Goal: Task Accomplishment & Management: Complete application form

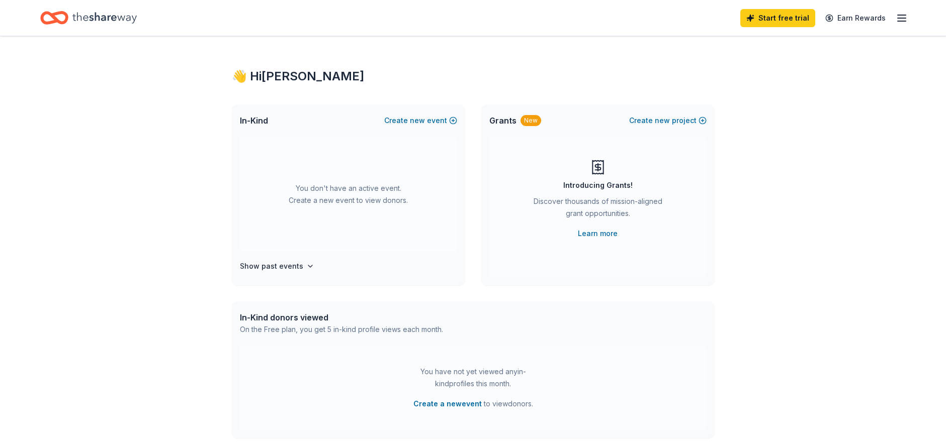
click at [258, 125] on span "In-Kind" at bounding box center [254, 121] width 28 height 12
click at [259, 118] on span "In-Kind" at bounding box center [254, 121] width 28 height 12
click at [435, 122] on button "Create new event" at bounding box center [420, 121] width 73 height 12
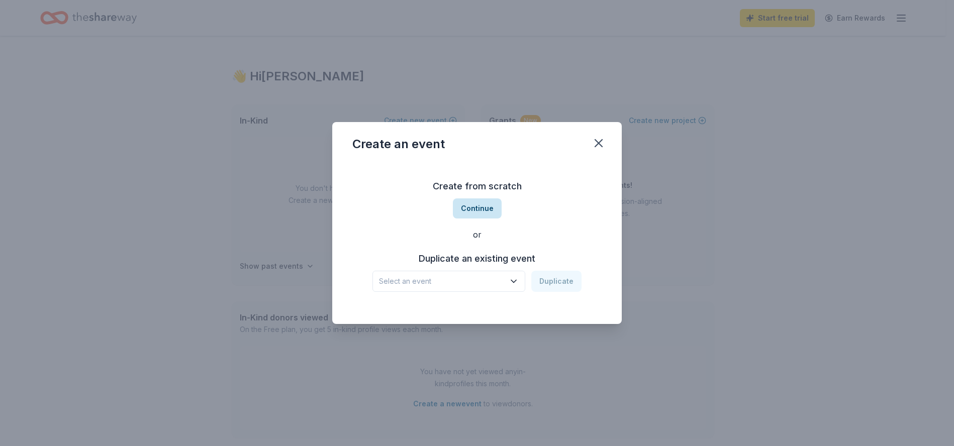
click at [486, 204] on button "Continue" at bounding box center [477, 209] width 49 height 20
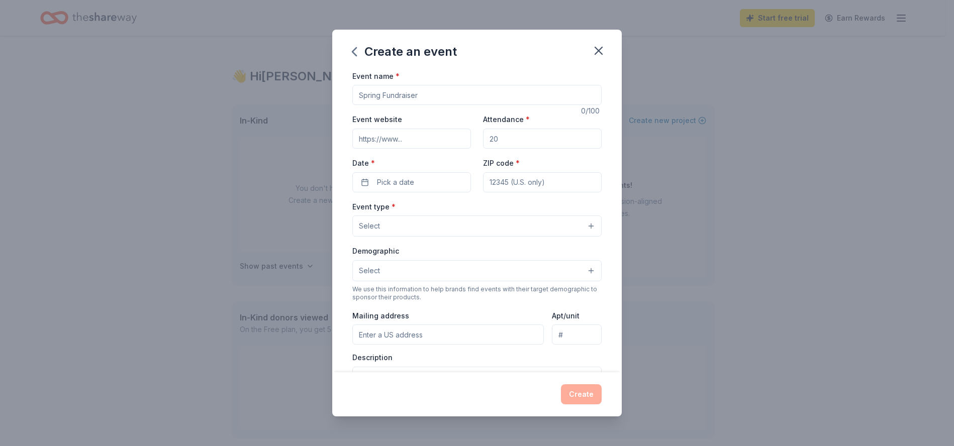
click at [388, 95] on input "Event name *" at bounding box center [476, 95] width 249 height 20
type input "Bingo Night"
click at [404, 146] on input "Event website" at bounding box center [411, 139] width 119 height 20
drag, startPoint x: 505, startPoint y: 136, endPoint x: 495, endPoint y: 140, distance: 10.4
click at [495, 140] on input "Attendance *" at bounding box center [542, 139] width 119 height 20
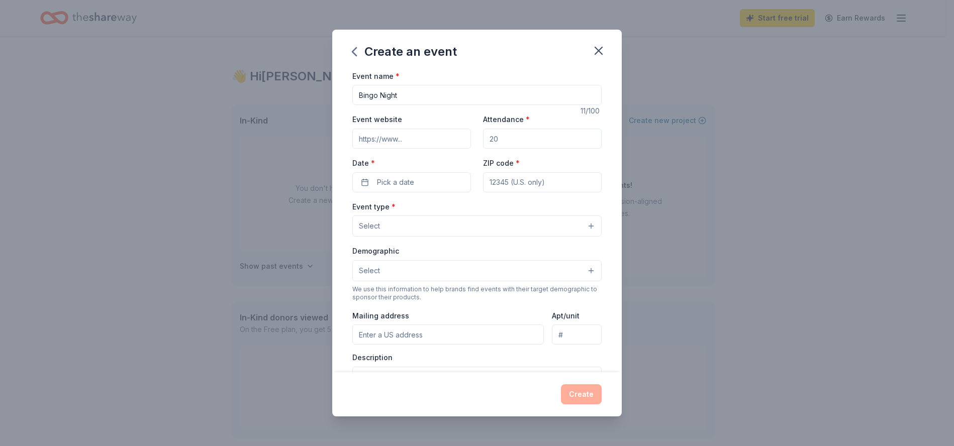
click at [494, 140] on input "Attendance *" at bounding box center [542, 139] width 119 height 20
type input "100"
click at [421, 180] on button "Pick a date" at bounding box center [411, 182] width 119 height 20
click at [459, 212] on button "Go to next month" at bounding box center [464, 209] width 14 height 14
click at [460, 212] on button "Go to next month" at bounding box center [464, 209] width 14 height 14
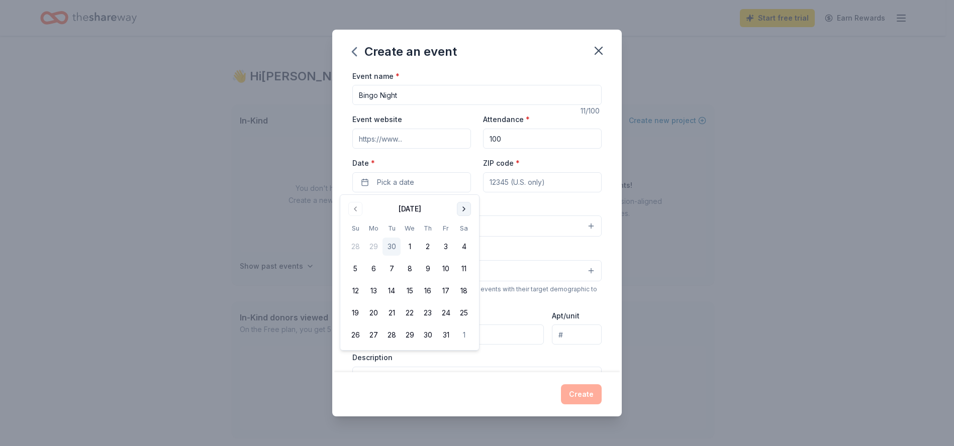
click at [460, 212] on button "Go to next month" at bounding box center [464, 209] width 14 height 14
click at [449, 243] on button "6" at bounding box center [446, 247] width 18 height 18
click at [513, 186] on input "ZIP code *" at bounding box center [542, 182] width 119 height 20
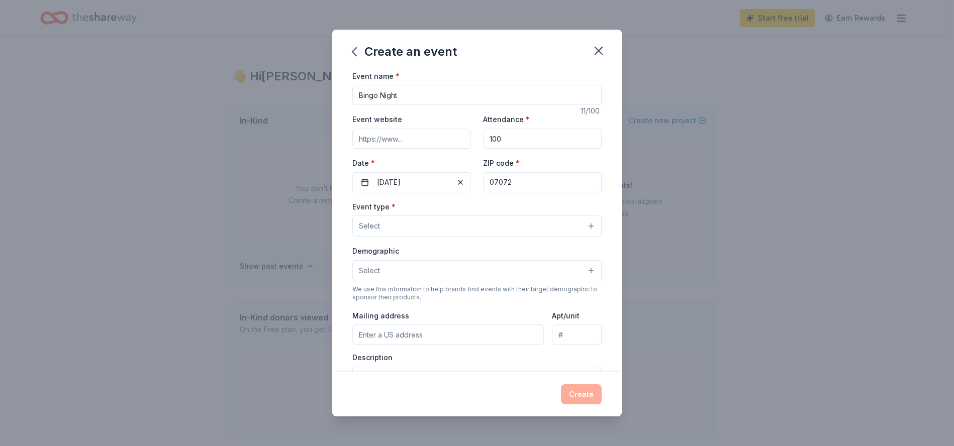
type input "07072"
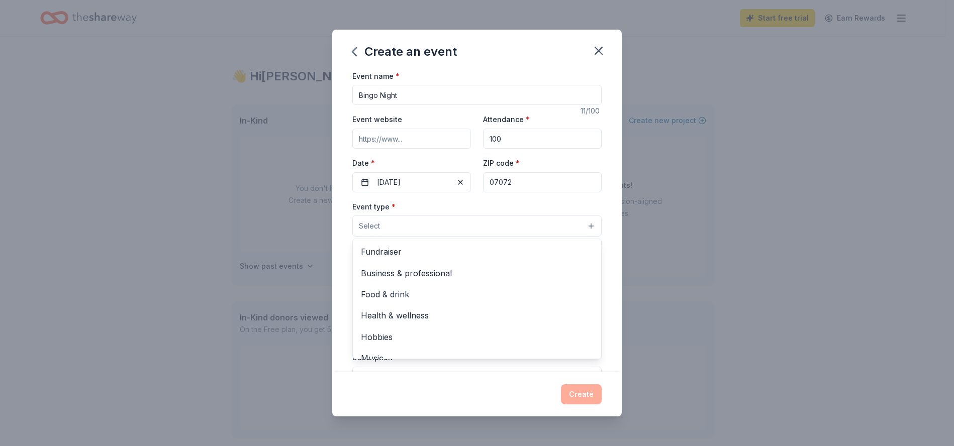
click at [438, 217] on button "Select" at bounding box center [476, 226] width 249 height 21
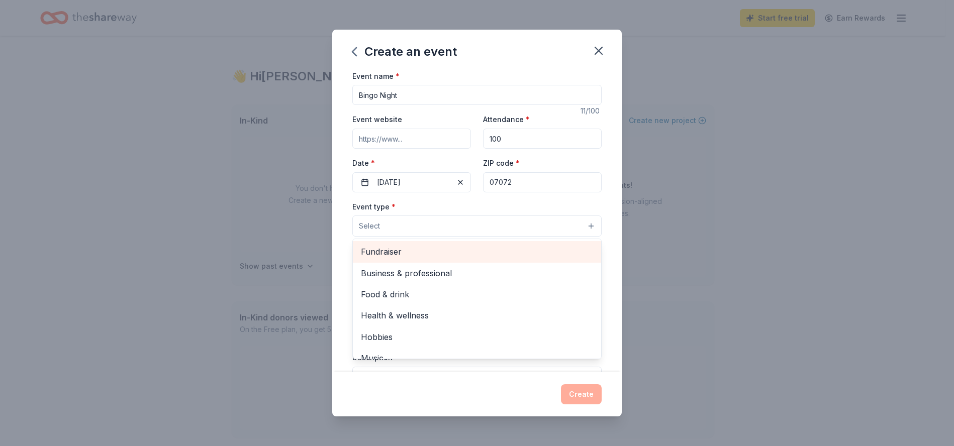
click at [430, 252] on span "Fundraiser" at bounding box center [477, 251] width 232 height 13
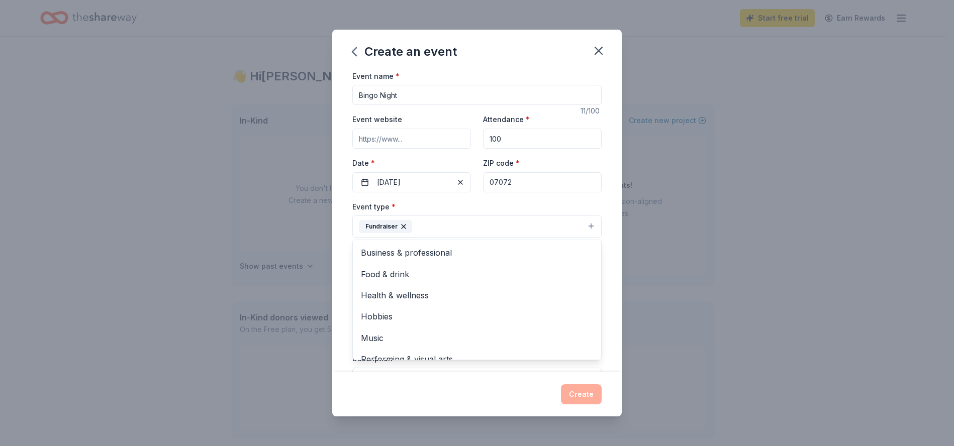
click at [319, 244] on div "Create an event Event name * Bingo Night 11 /100 Event website Attendance * 100…" at bounding box center [477, 223] width 954 height 446
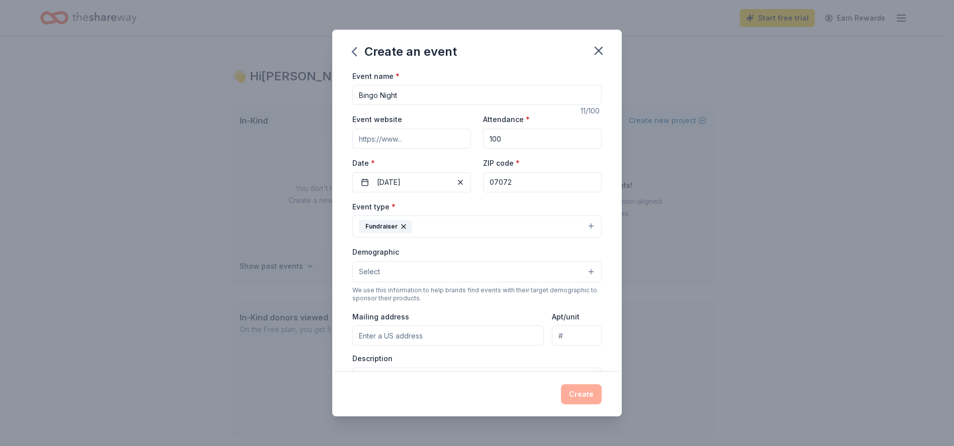
click at [425, 220] on button "Fundraiser" at bounding box center [476, 227] width 249 height 22
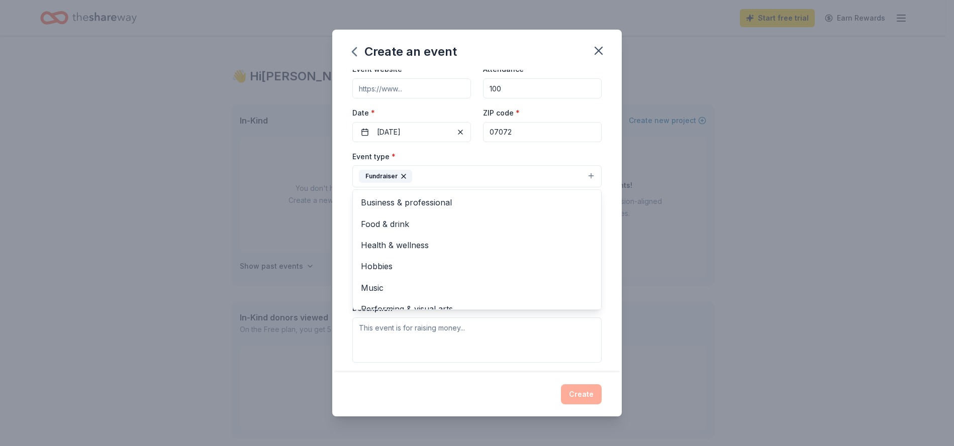
click at [527, 152] on div "Event type * Fundraiser Business & professional Food & drink Health & wellness …" at bounding box center [476, 169] width 249 height 38
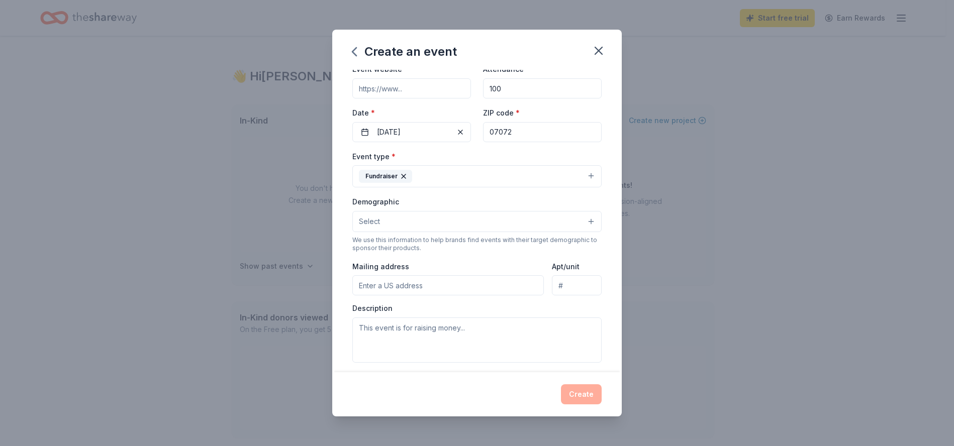
click at [451, 226] on button "Select" at bounding box center [476, 221] width 249 height 21
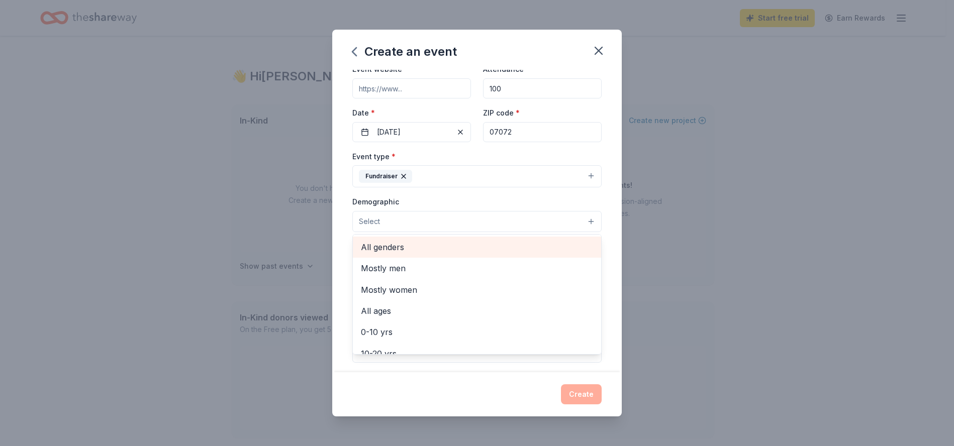
click at [420, 248] on span "All genders" at bounding box center [477, 247] width 232 height 13
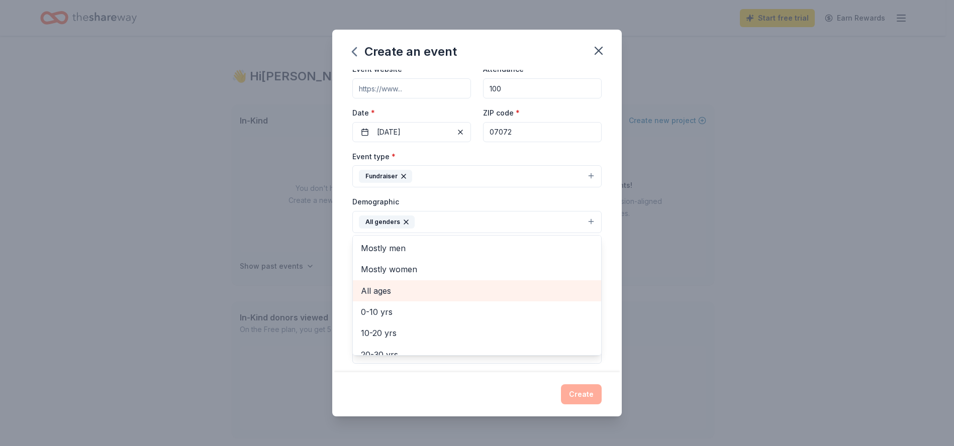
click at [408, 285] on span "All ages" at bounding box center [477, 291] width 232 height 13
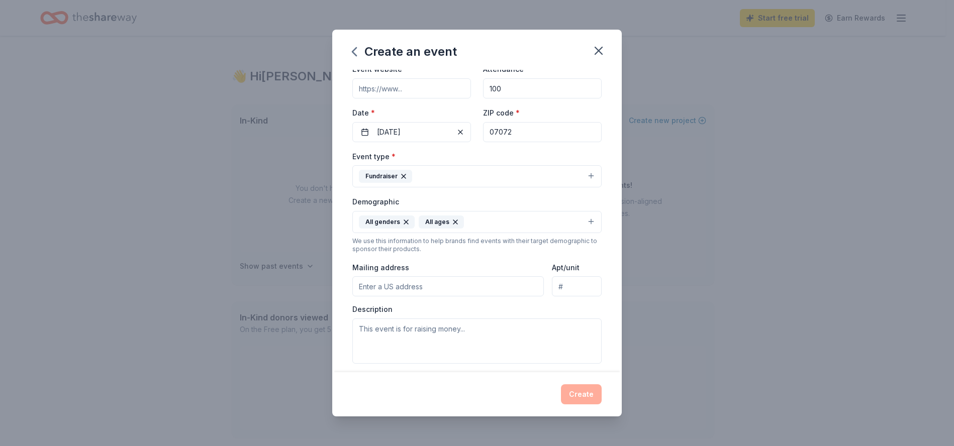
click at [537, 211] on button "All genders All ages" at bounding box center [476, 222] width 249 height 22
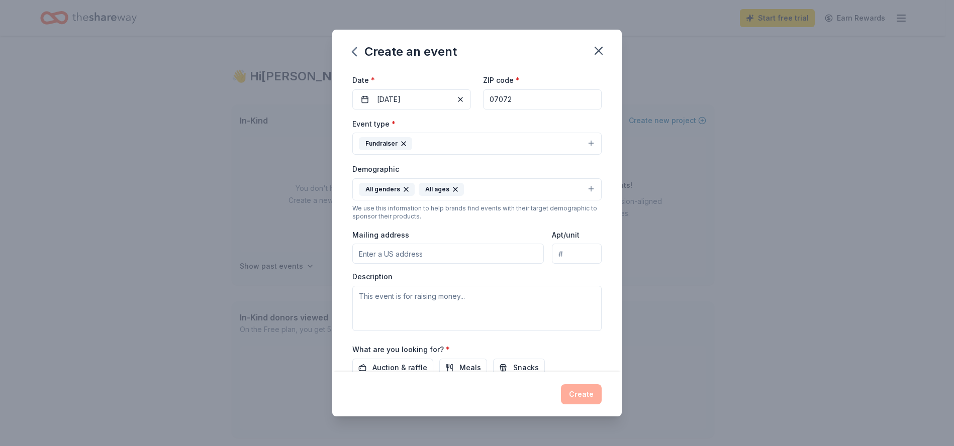
scroll to position [101, 0]
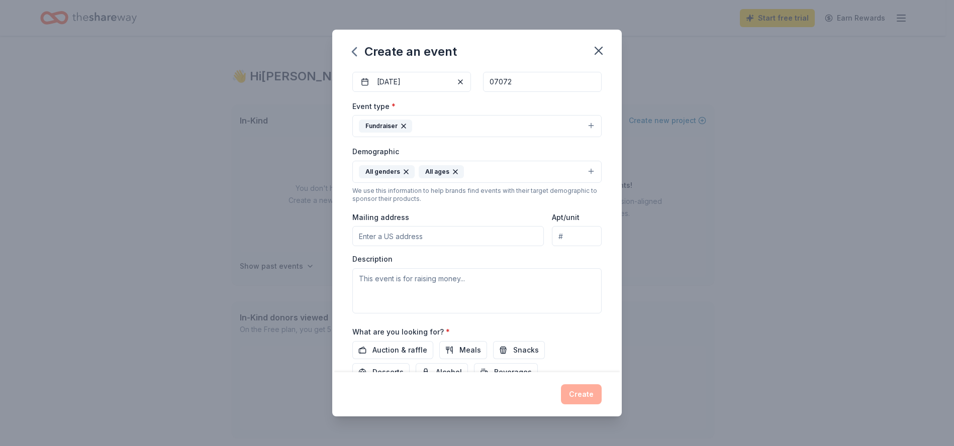
click at [418, 231] on input "Mailing address" at bounding box center [448, 236] width 192 height 20
type input "[STREET_ADDRESS]"
click at [425, 299] on textarea at bounding box center [476, 290] width 249 height 45
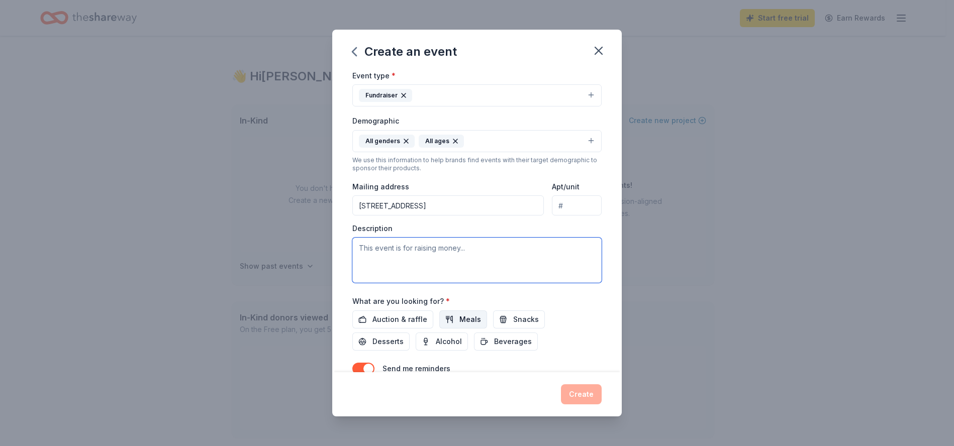
scroll to position [180, 0]
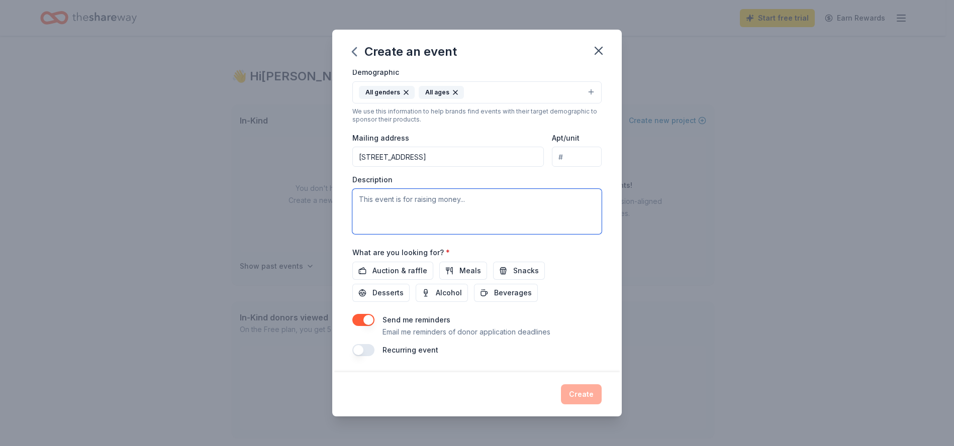
click at [376, 211] on textarea at bounding box center [476, 211] width 249 height 45
paste textarea "This event brings together students, parents, teachers, and community members f…"
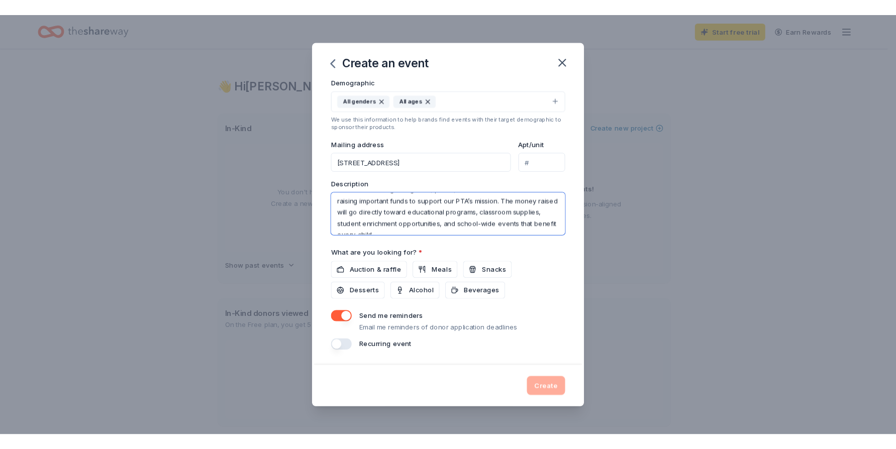
scroll to position [36, 0]
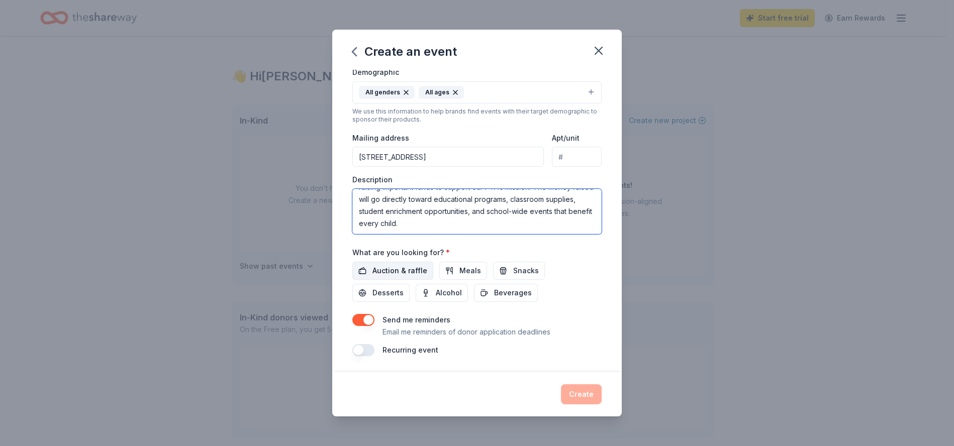
type textarea "This event brings together students, parents, teachers, and community members f…"
click at [388, 271] on span "Auction & raffle" at bounding box center [400, 271] width 55 height 12
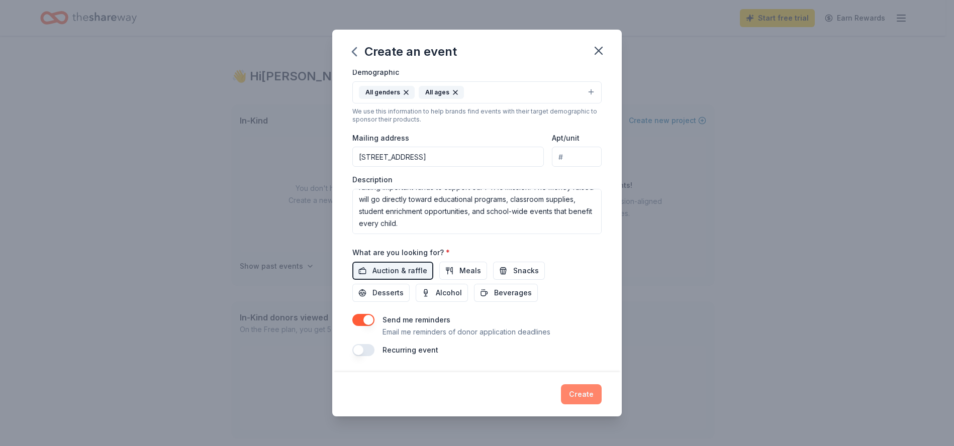
click at [594, 400] on button "Create" at bounding box center [581, 395] width 41 height 20
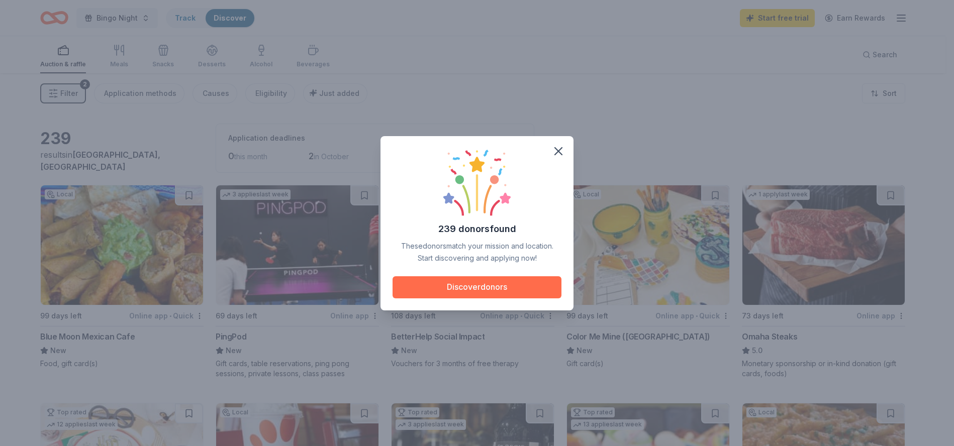
click at [522, 288] on button "Discover donors" at bounding box center [477, 288] width 169 height 22
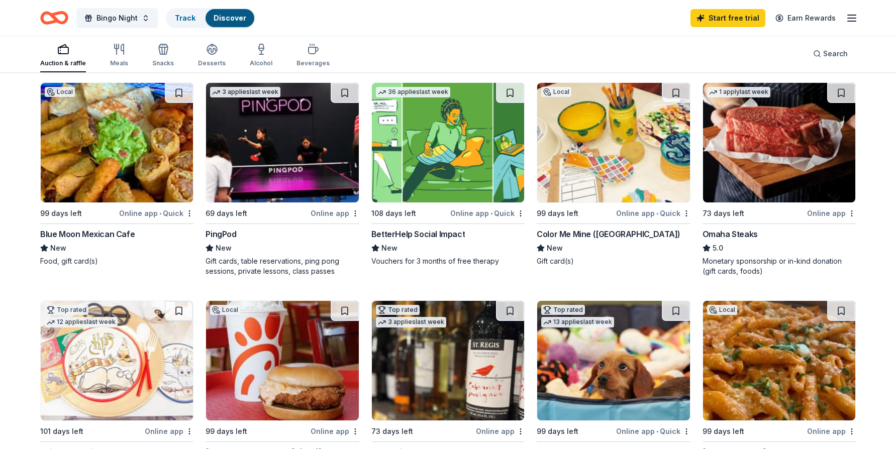
scroll to position [101, 0]
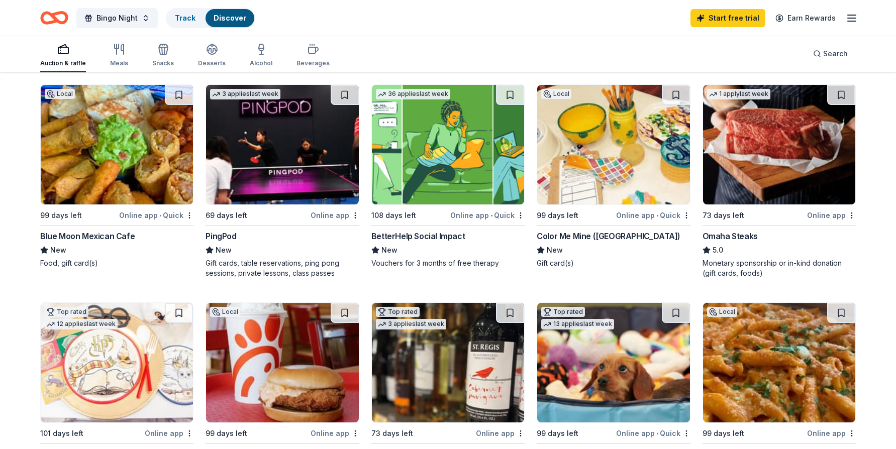
click at [627, 163] on img at bounding box center [613, 145] width 152 height 120
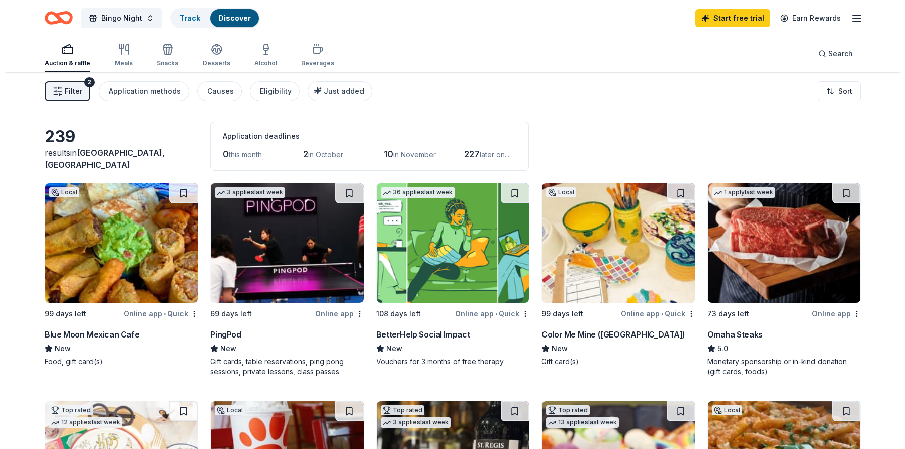
scroll to position [0, 0]
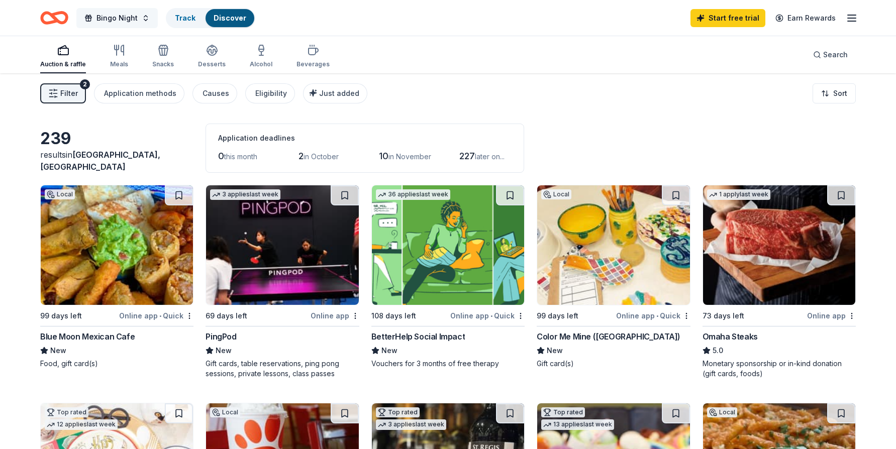
click at [148, 17] on button "Bingo Night" at bounding box center [116, 18] width 81 height 20
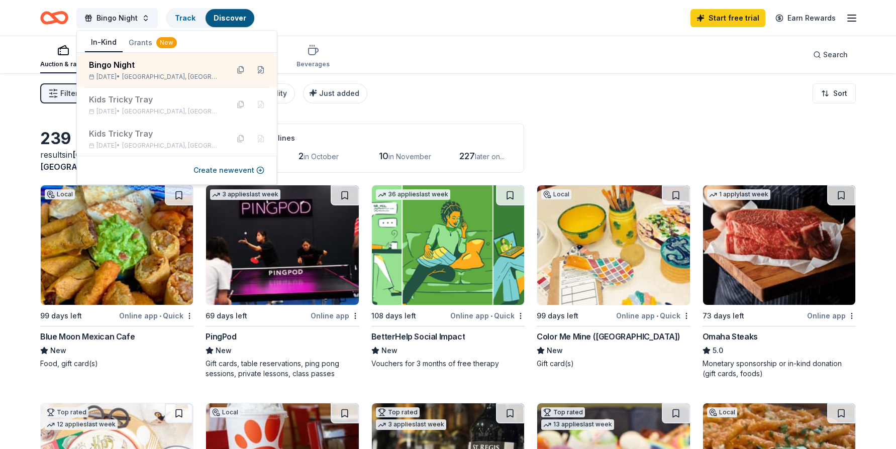
click at [375, 48] on div "Auction & raffle Meals Snacks Desserts Alcohol Beverages Search" at bounding box center [448, 54] width 816 height 37
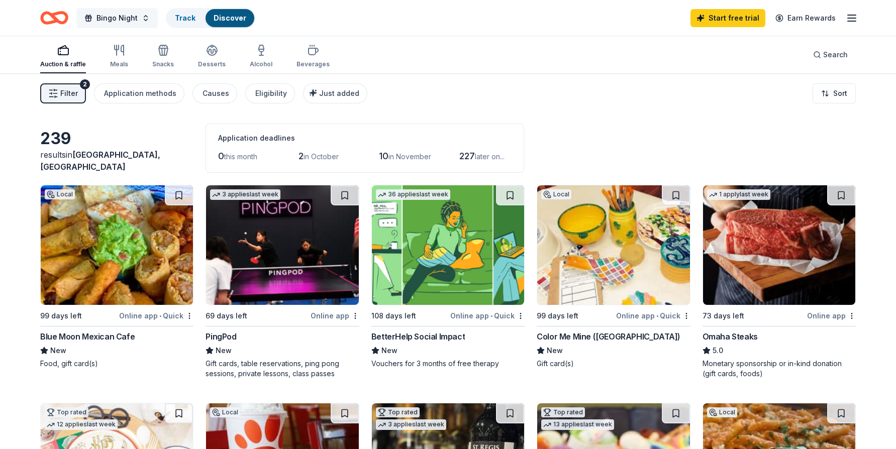
click at [128, 23] on span "Bingo Night" at bounding box center [117, 18] width 41 height 12
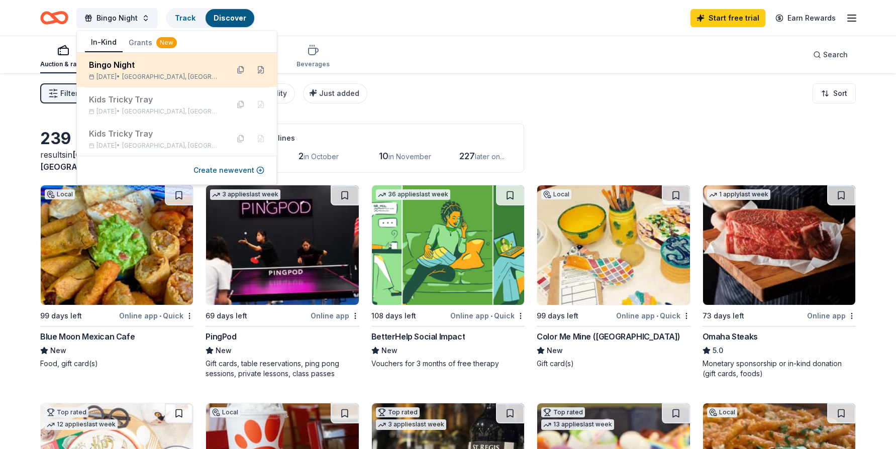
click at [124, 70] on div "Bingo Night" at bounding box center [155, 65] width 132 height 12
click at [240, 69] on button at bounding box center [241, 70] width 16 height 16
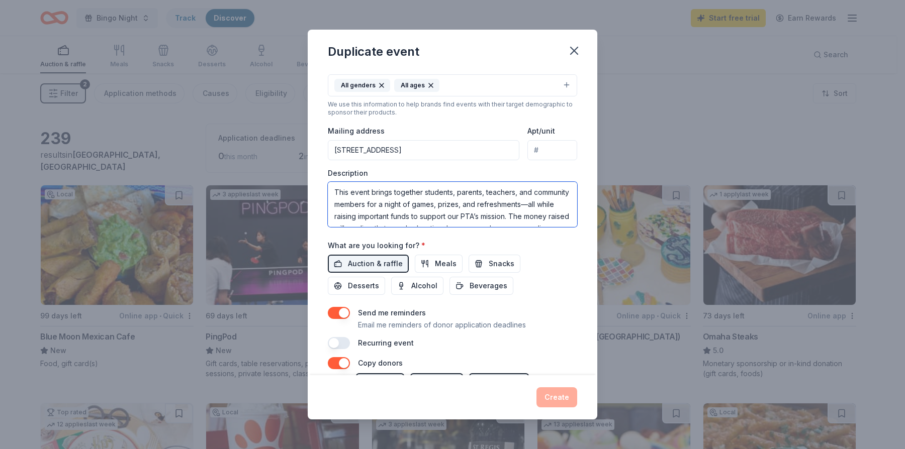
drag, startPoint x: 526, startPoint y: 219, endPoint x: 301, endPoint y: 175, distance: 229.0
click at [301, 175] on div "Duplicate event Event name * Bingo Night 11 /100 Event website Attendance * 100…" at bounding box center [452, 224] width 905 height 449
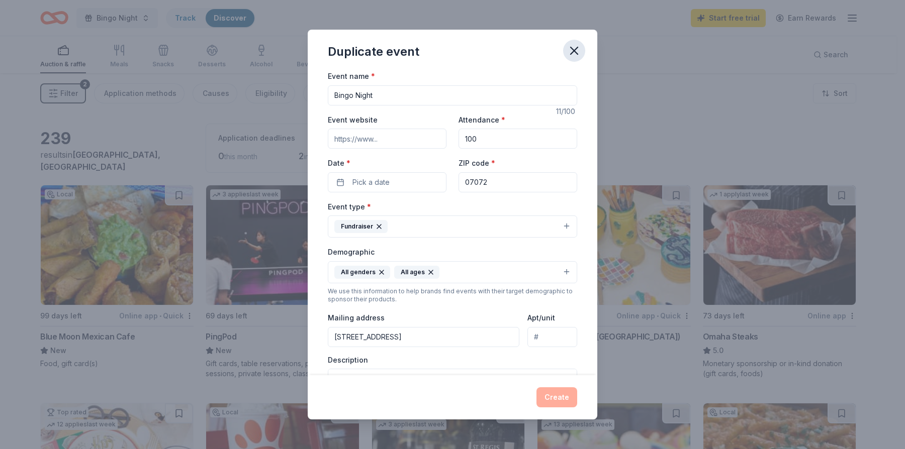
click at [577, 53] on icon "button" at bounding box center [574, 50] width 7 height 7
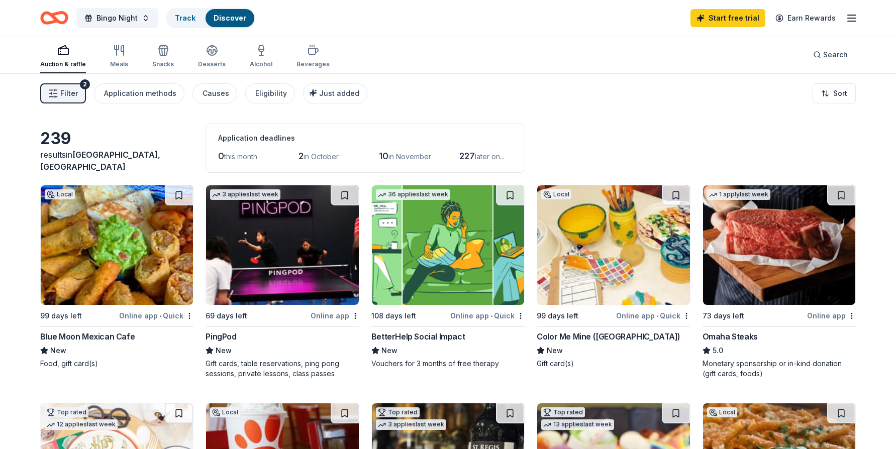
click at [318, 159] on span "in October" at bounding box center [321, 156] width 35 height 9
click at [389, 153] on span "10" at bounding box center [384, 156] width 10 height 11
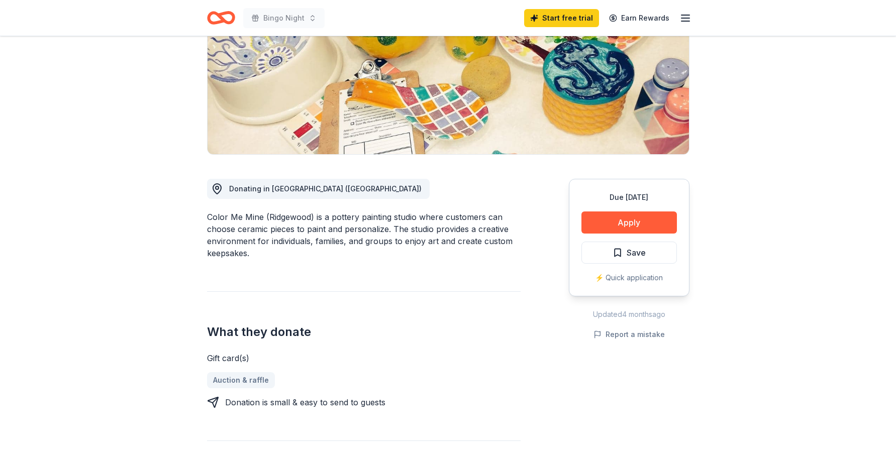
scroll to position [151, 0]
click at [621, 220] on button "Apply" at bounding box center [630, 223] width 96 height 22
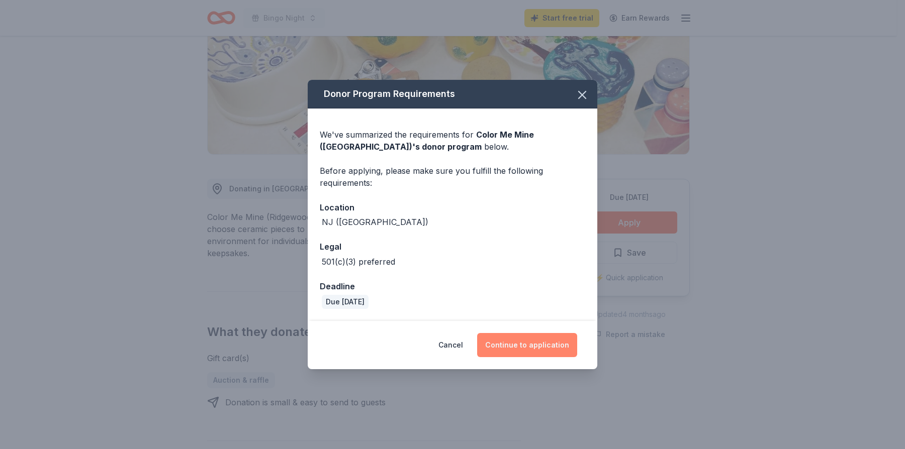
click at [533, 343] on button "Continue to application" at bounding box center [527, 345] width 100 height 24
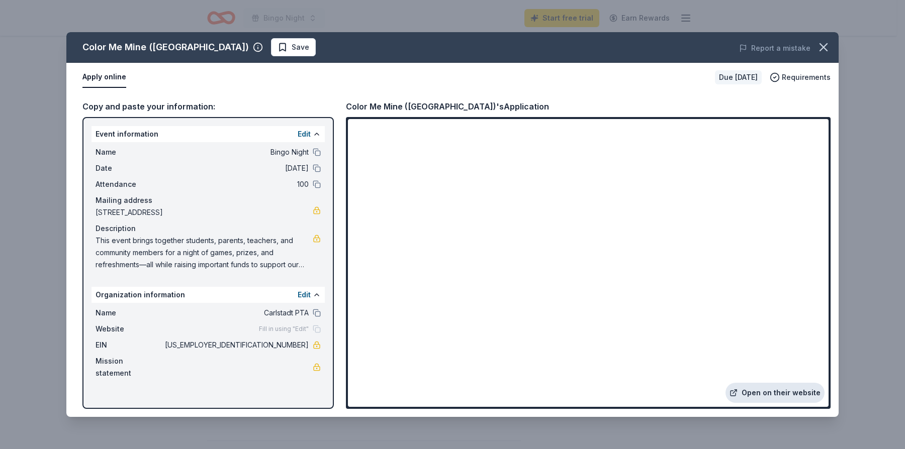
click at [781, 391] on link "Open on their website" at bounding box center [774, 393] width 99 height 20
click at [826, 46] on icon "button" at bounding box center [823, 47] width 14 height 14
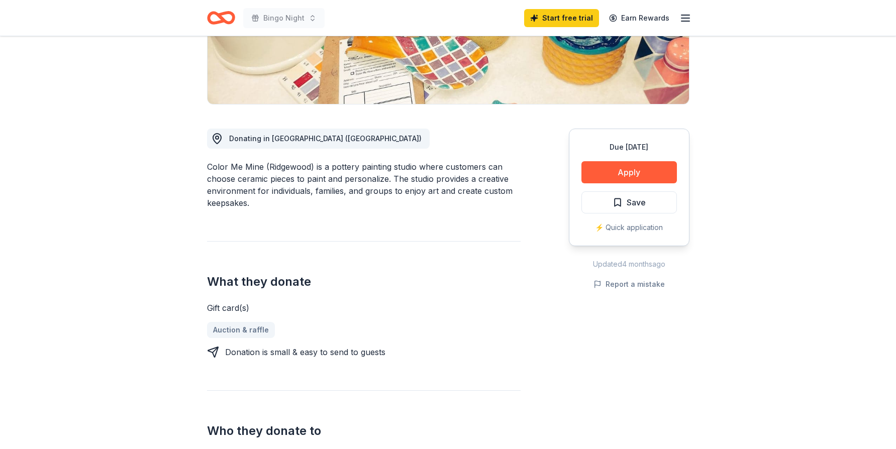
scroll to position [0, 0]
